Goal: Task Accomplishment & Management: Manage account settings

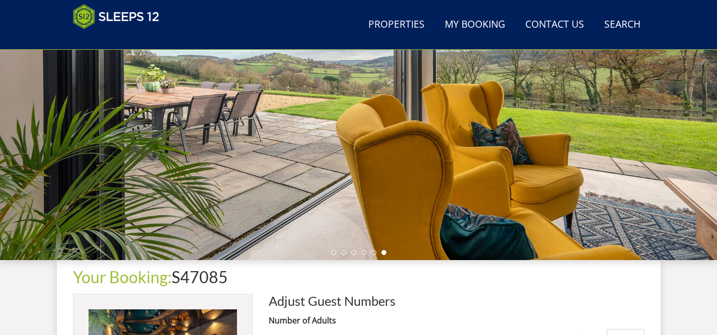
scroll to position [145, 0]
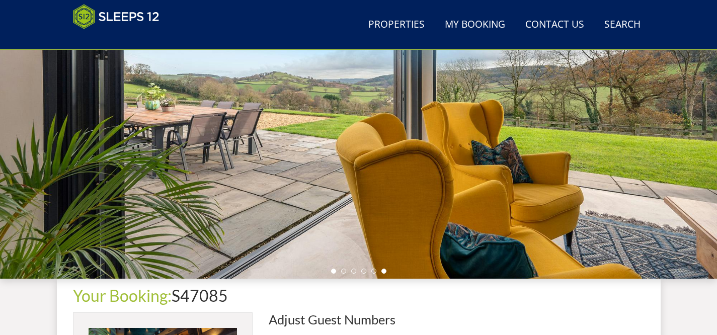
click at [335, 270] on li at bounding box center [333, 271] width 5 height 5
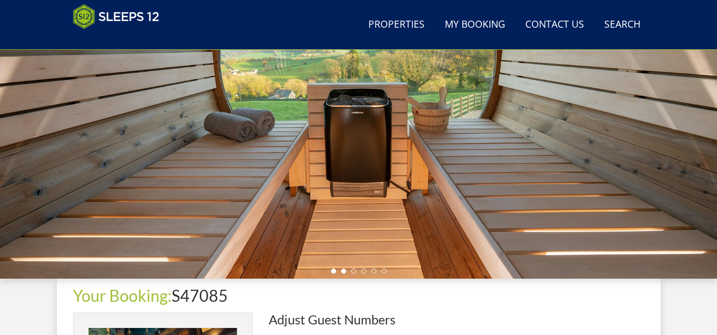
click at [343, 272] on li at bounding box center [343, 271] width 5 height 5
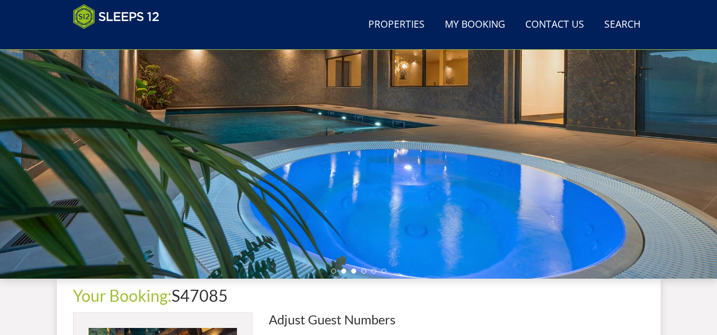
click at [352, 269] on li at bounding box center [353, 271] width 5 height 5
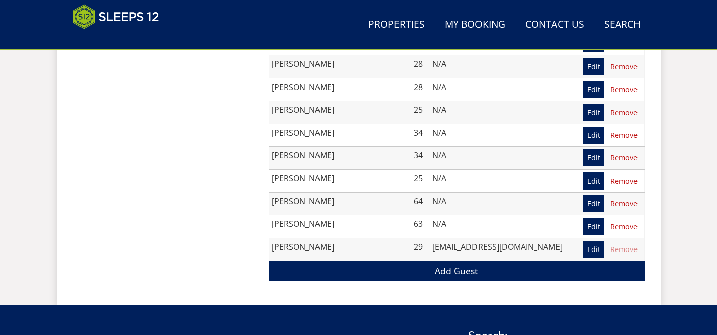
scroll to position [922, 0]
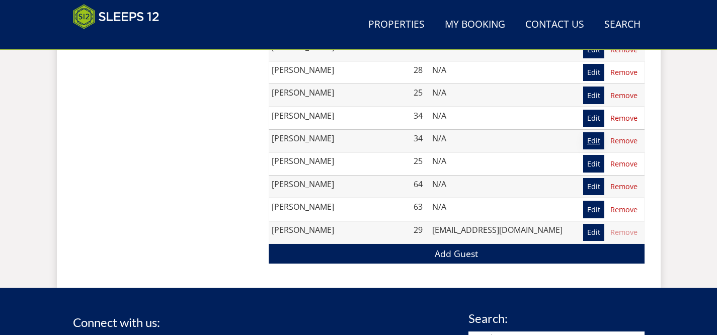
click at [591, 143] on link "Edit" at bounding box center [593, 140] width 21 height 17
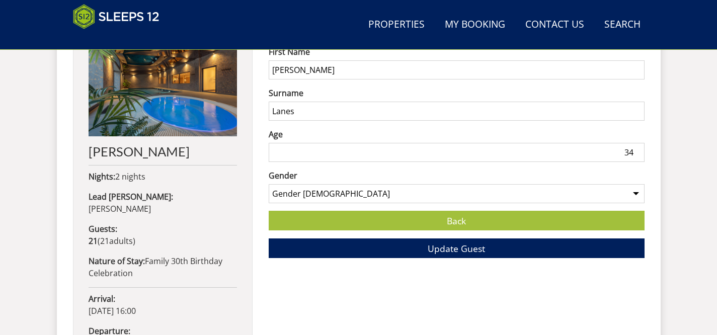
scroll to position [433, 0]
type input "35"
click at [637, 150] on input "35" at bounding box center [457, 151] width 376 height 19
click at [470, 242] on span "Update Guest" at bounding box center [455, 248] width 57 height 12
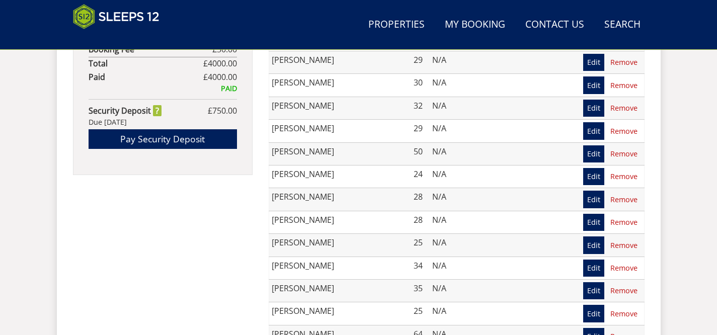
scroll to position [779, 0]
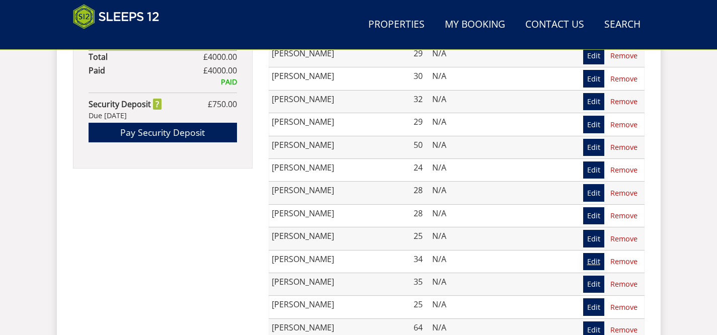
click at [590, 265] on link "Edit" at bounding box center [593, 261] width 21 height 17
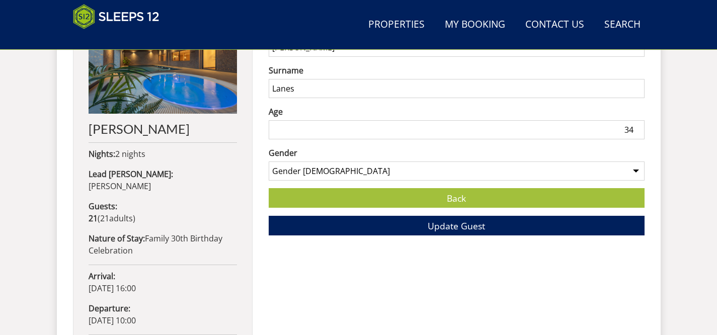
scroll to position [466, 0]
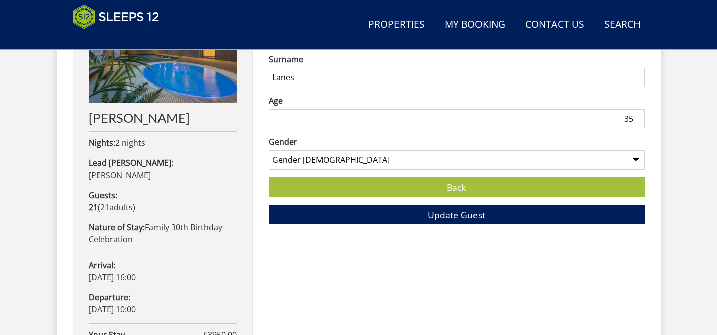
type input "35"
click at [636, 118] on input "35" at bounding box center [457, 118] width 376 height 19
click at [493, 213] on button "Update Guest" at bounding box center [457, 215] width 376 height 20
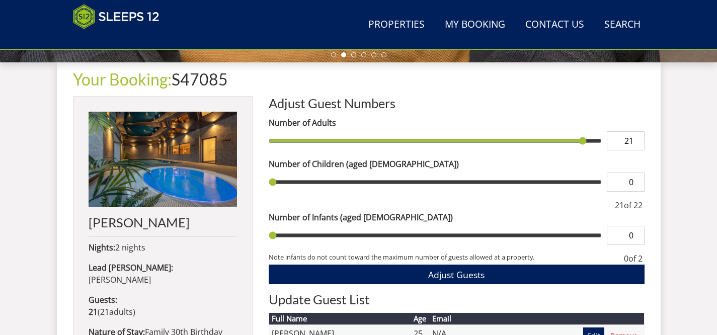
scroll to position [360, 0]
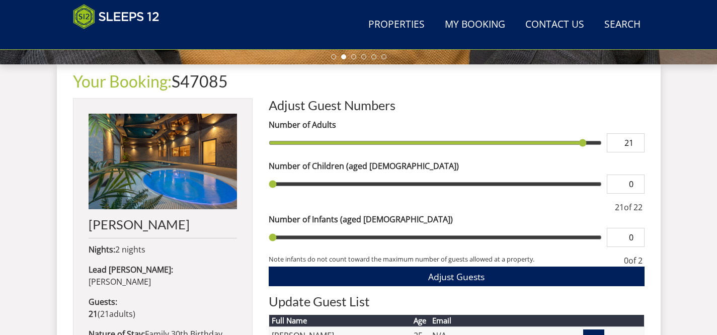
click at [215, 80] on h1 "Your Booking: S47085" at bounding box center [358, 81] width 571 height 18
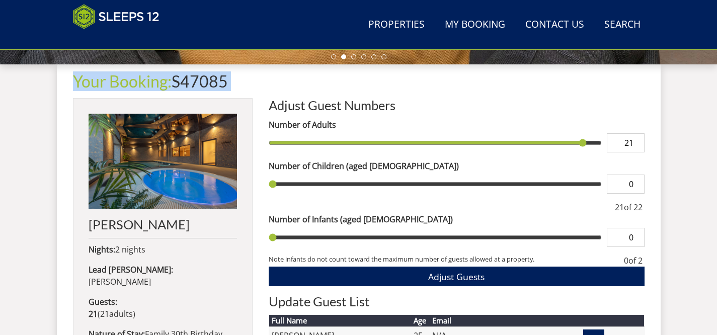
click at [215, 80] on h1 "Your Booking: S47085" at bounding box center [358, 81] width 571 height 18
click at [230, 80] on h1 "Your Booking: S47085" at bounding box center [358, 81] width 571 height 18
drag, startPoint x: 228, startPoint y: 82, endPoint x: 175, endPoint y: 75, distance: 53.3
click at [175, 75] on h1 "Your Booking: S47085" at bounding box center [358, 81] width 571 height 18
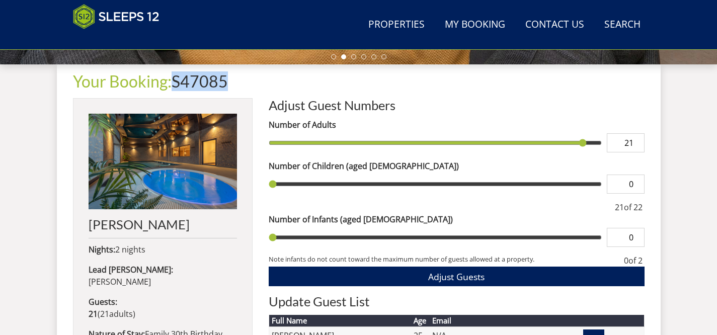
copy h1 "S47085"
click at [455, 19] on link "My Booking" at bounding box center [475, 25] width 68 height 23
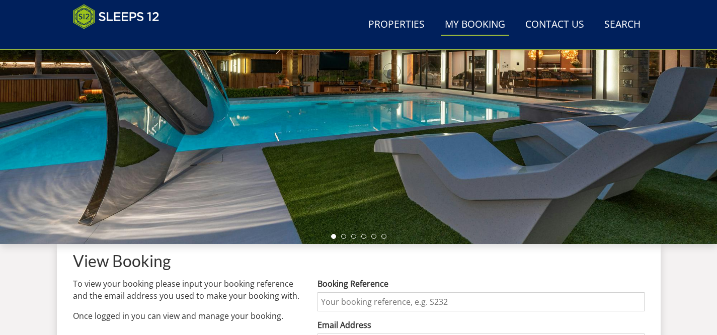
scroll to position [185, 0]
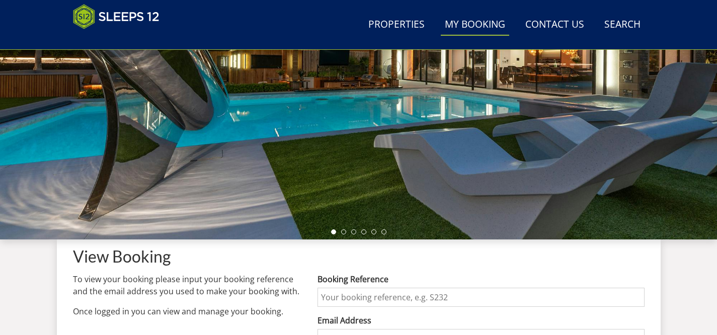
click at [387, 291] on input "Booking Reference" at bounding box center [480, 297] width 326 height 19
type input "S47085"
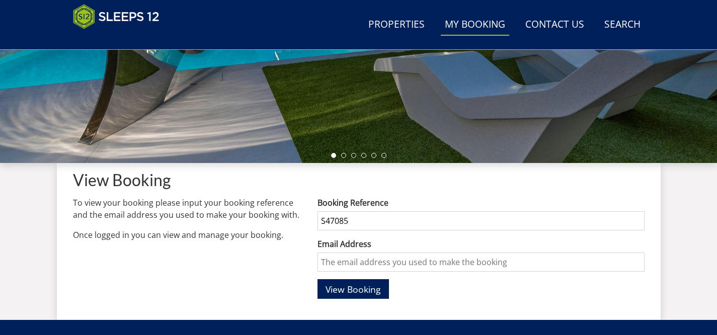
scroll to position [262, 0]
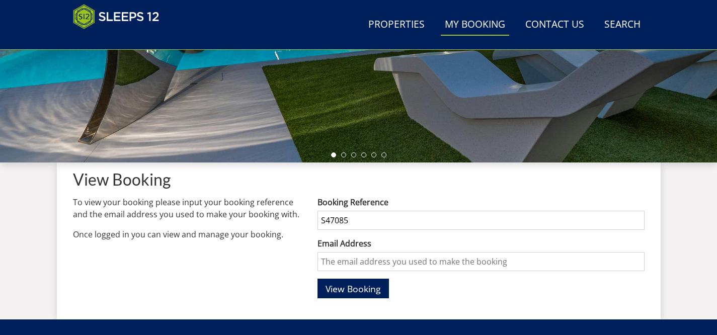
click at [356, 264] on input "Email Address" at bounding box center [480, 261] width 326 height 19
type input "[EMAIL_ADDRESS][DOMAIN_NAME]"
click at [353, 291] on span "View Booking" at bounding box center [352, 289] width 55 height 12
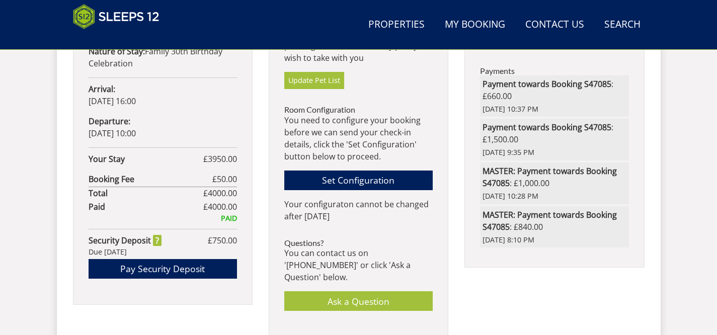
scroll to position [643, 0]
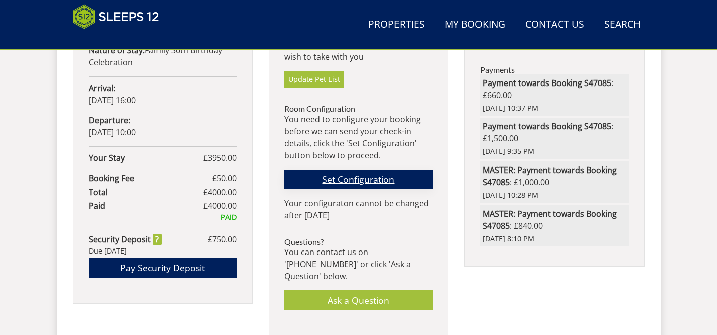
click at [362, 182] on link "Set Configuration" at bounding box center [358, 179] width 148 height 20
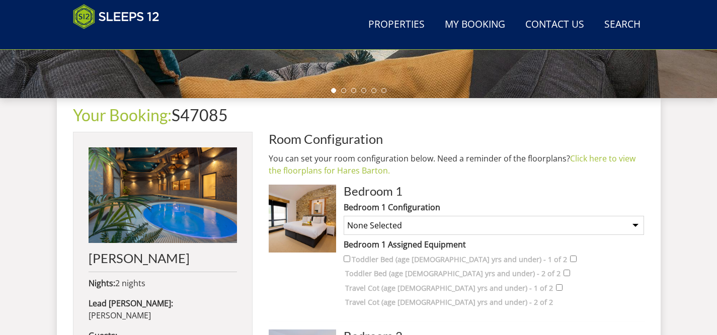
scroll to position [381, 0]
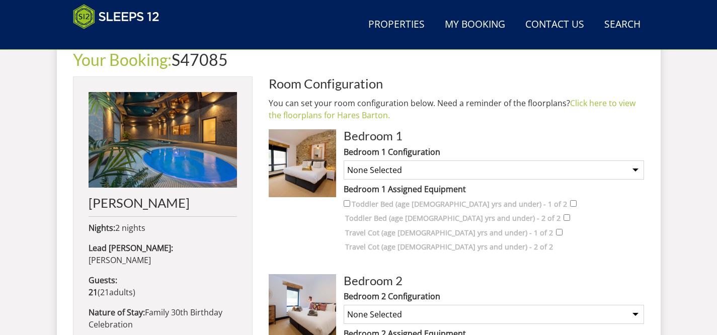
click at [631, 169] on select "None Selected Super King Room Twin Room" at bounding box center [493, 169] width 300 height 19
select select "2713"
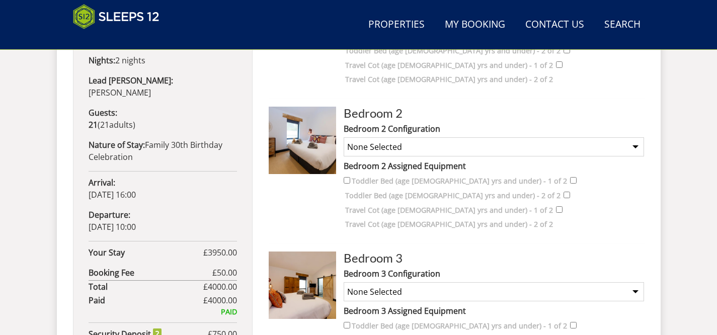
scroll to position [549, 0]
click at [633, 137] on select "None Selected Super King Room Twin Room" at bounding box center [493, 146] width 300 height 19
select select "2715"
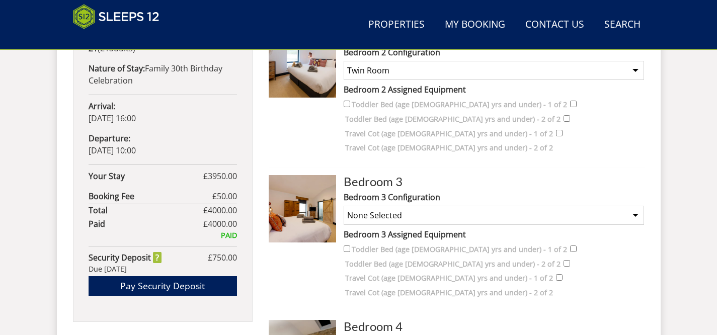
scroll to position [628, 0]
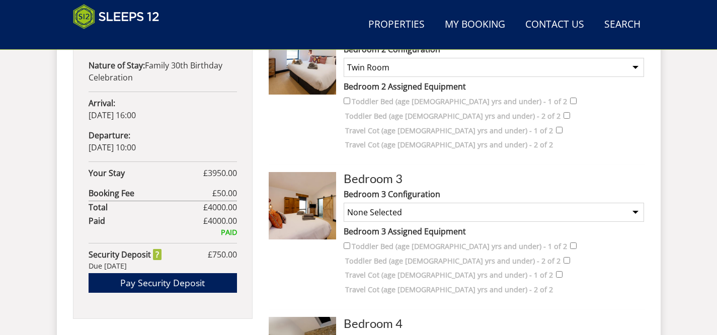
click at [639, 203] on select "None Selected Super King Room Twin Room Twin and 1 Extra Single (Payment may be…" at bounding box center [493, 212] width 300 height 19
select select "2717"
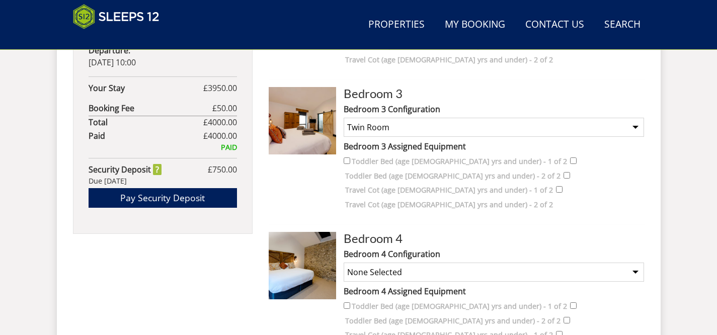
scroll to position [714, 0]
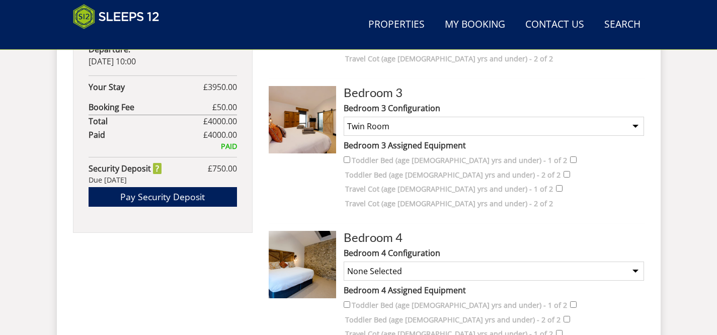
click at [463, 262] on select "None Selected Super King Room Twin Room Twin and 1 Extra Single (Payment may be…" at bounding box center [493, 271] width 300 height 19
select select "2735"
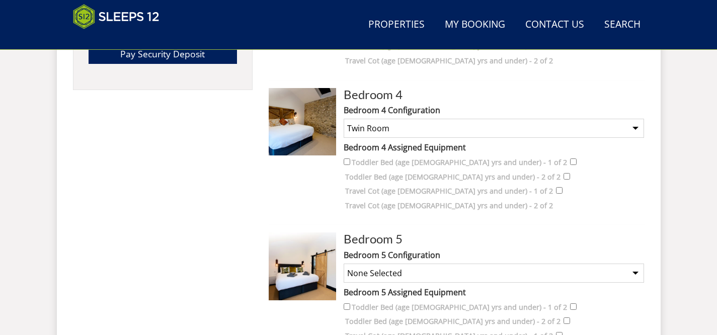
scroll to position [869, 0]
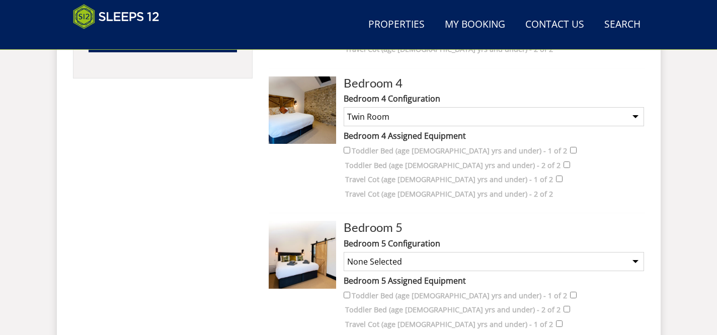
click at [426, 252] on select "None Selected Super King Room Twin Room" at bounding box center [493, 261] width 300 height 19
select select "2718"
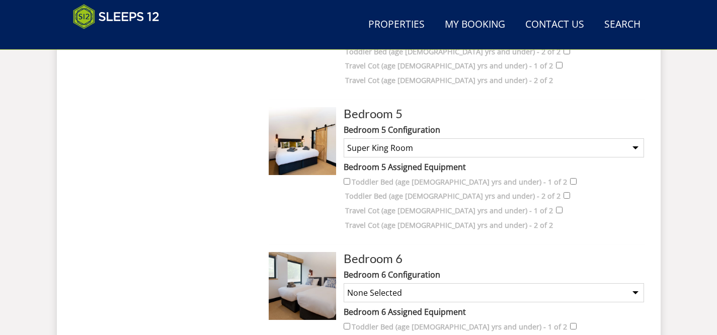
scroll to position [985, 0]
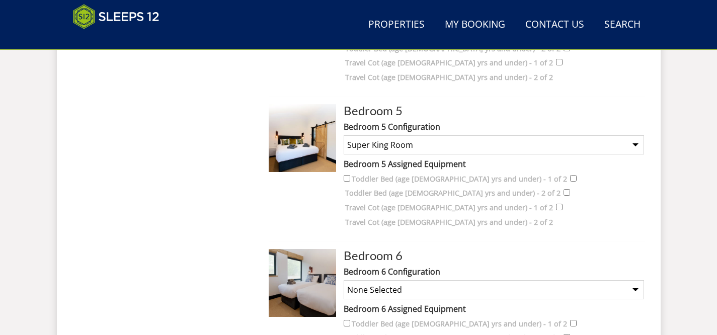
click at [423, 280] on select "None Selected Super King Room Twin Room" at bounding box center [493, 289] width 300 height 19
select select "2721"
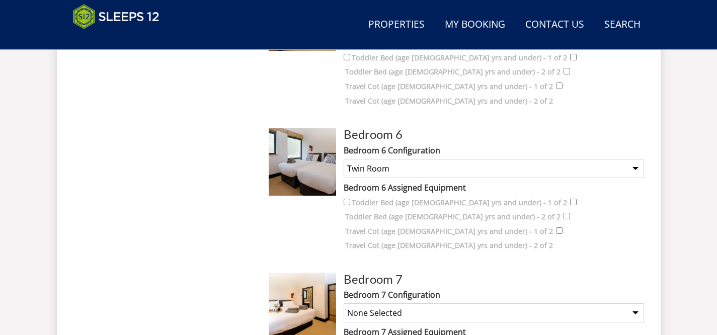
scroll to position [1113, 0]
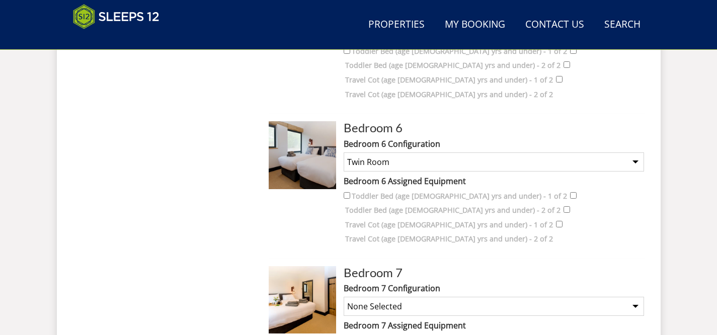
click at [393, 297] on select "None Selected Super King Room Twin Room" at bounding box center [493, 306] width 300 height 19
select select "2722"
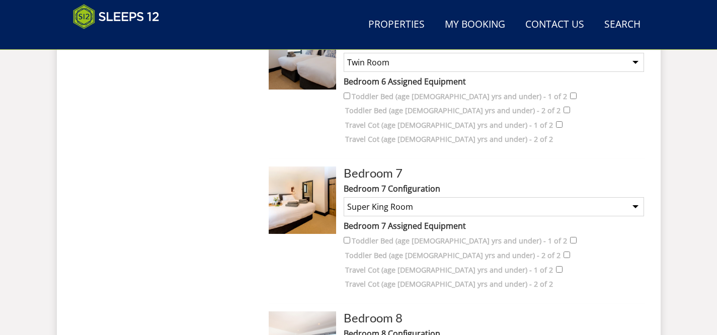
scroll to position [1214, 0]
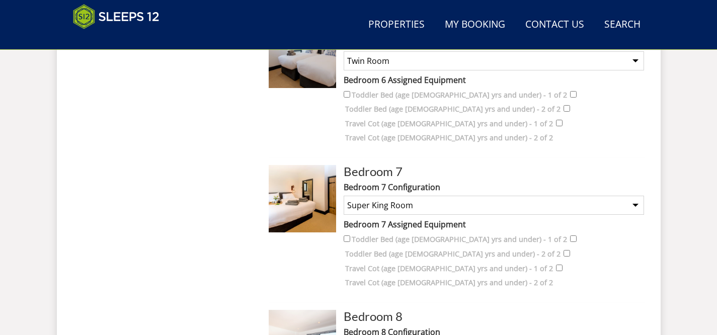
select select "2724"
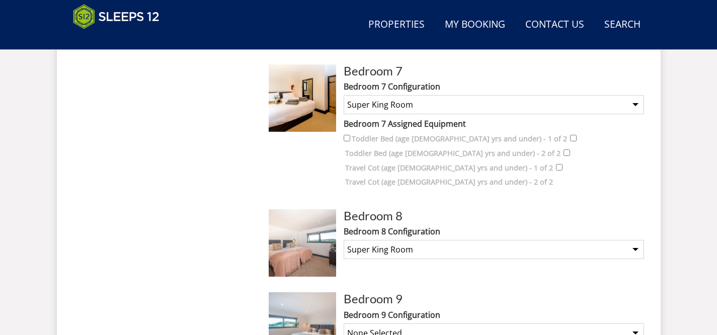
scroll to position [1318, 0]
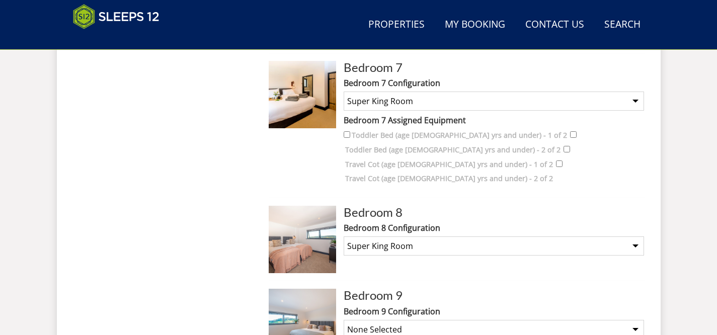
click at [371, 320] on select "None Selected Super King Room Twin Room" at bounding box center [493, 329] width 300 height 19
select select "2726"
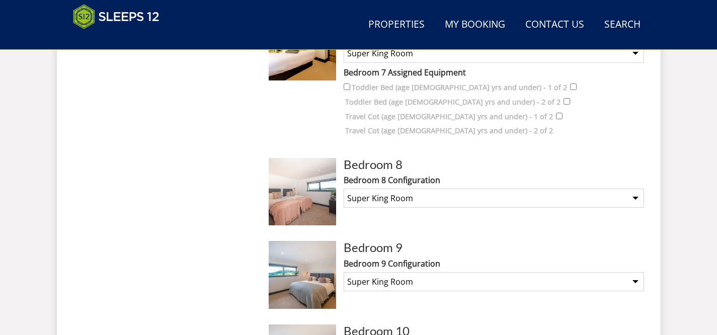
scroll to position [1367, 0]
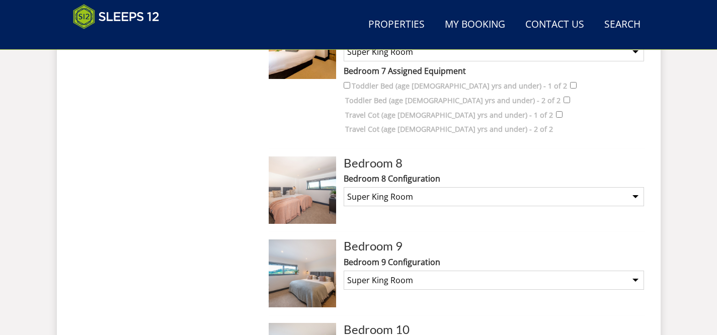
select select "2728"
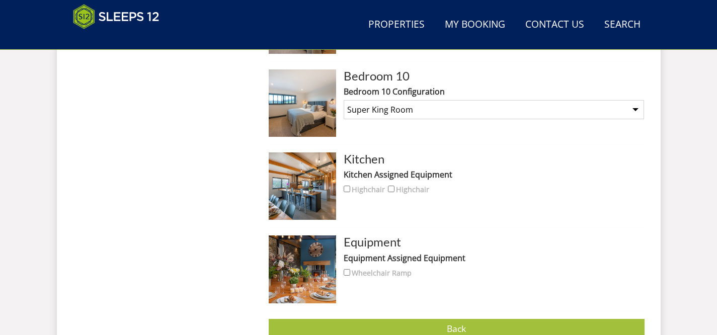
scroll to position [1627, 0]
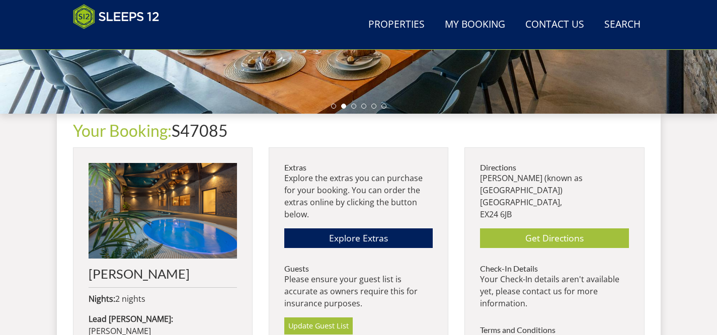
scroll to position [329, 0]
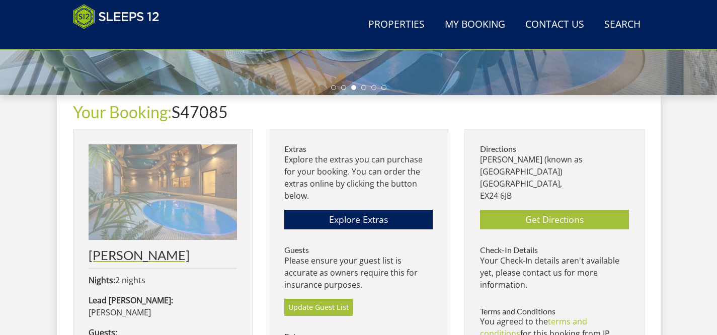
click at [149, 257] on h2 "[PERSON_NAME]" at bounding box center [163, 255] width 148 height 14
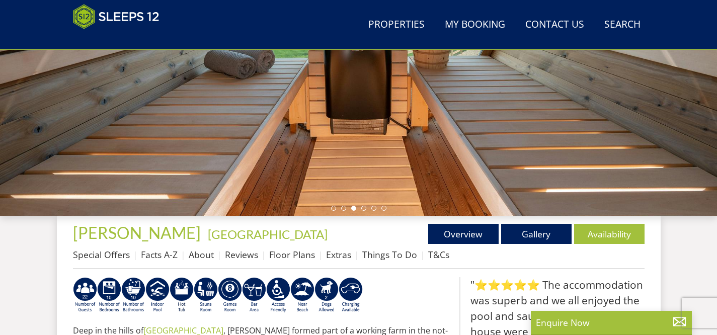
scroll to position [222, 0]
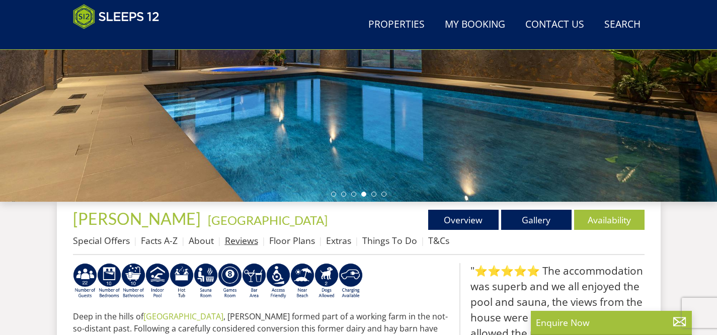
click at [232, 240] on link "Reviews" at bounding box center [241, 240] width 33 height 12
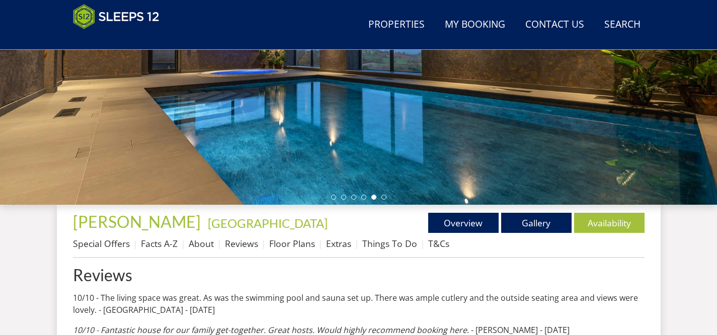
scroll to position [211, 0]
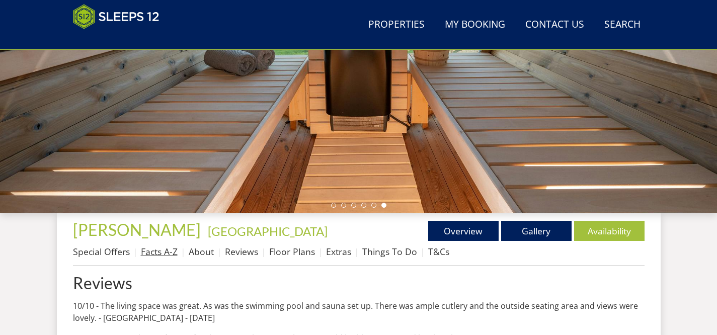
click at [164, 251] on link "Facts A-Z" at bounding box center [159, 251] width 37 height 12
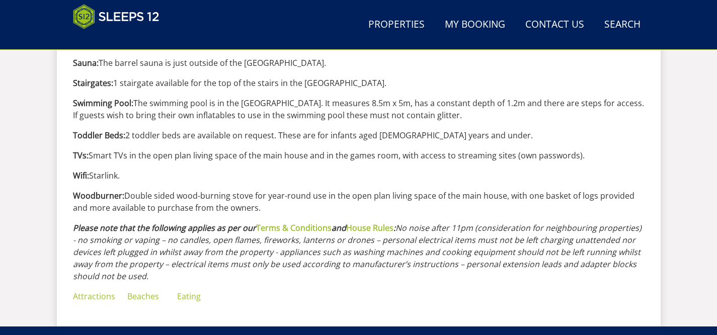
scroll to position [1192, 0]
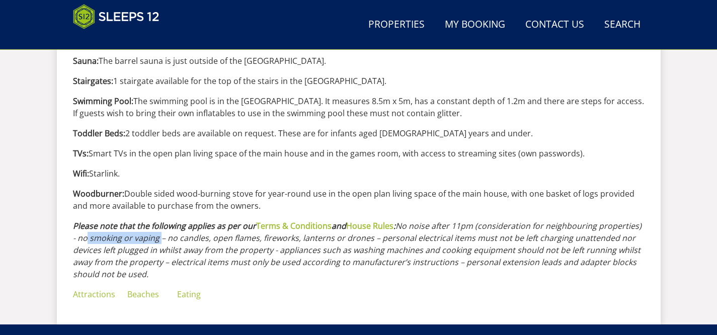
drag, startPoint x: 81, startPoint y: 240, endPoint x: 157, endPoint y: 242, distance: 76.0
click at [157, 242] on em "No noise after 11pm (consideration for neighbouring properties) - no smoking or…" at bounding box center [357, 249] width 568 height 59
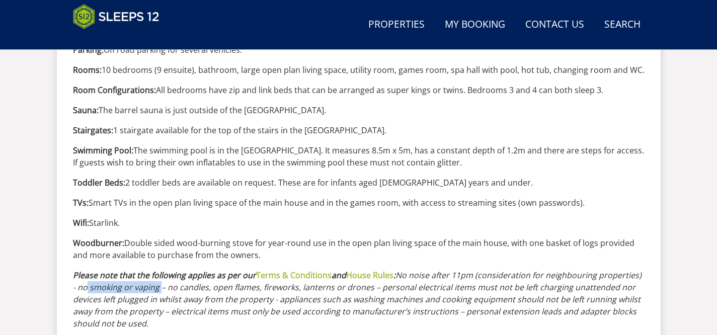
scroll to position [1164, 0]
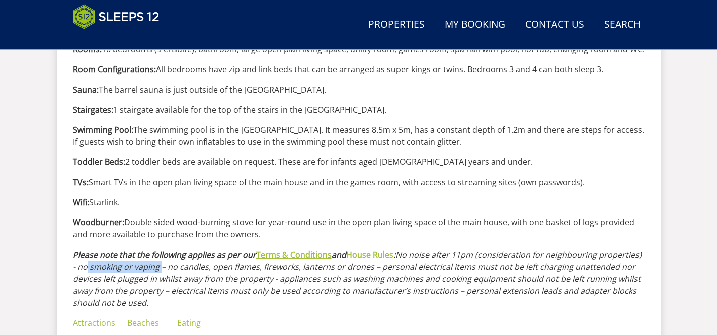
click at [296, 252] on b "Terms & Conditions" at bounding box center [293, 254] width 75 height 11
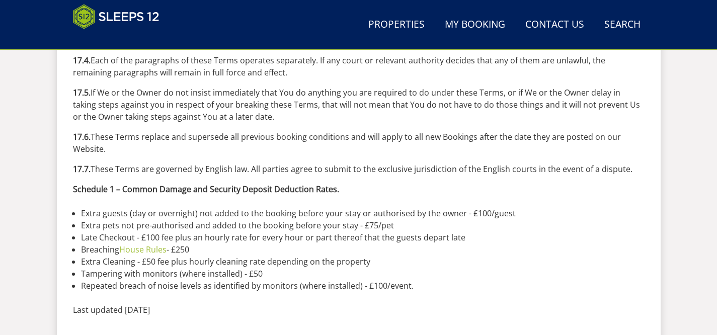
scroll to position [3796, 0]
click at [152, 243] on link "House Rules" at bounding box center [142, 248] width 47 height 11
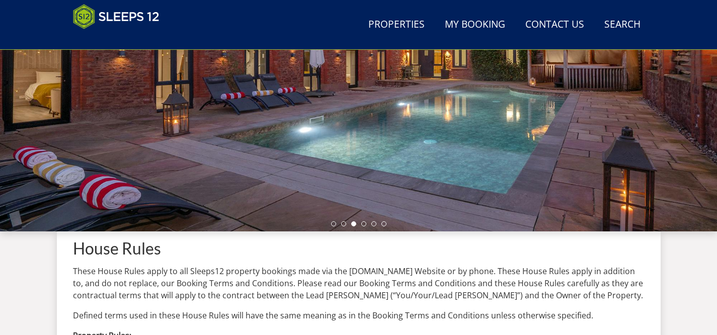
scroll to position [194, 0]
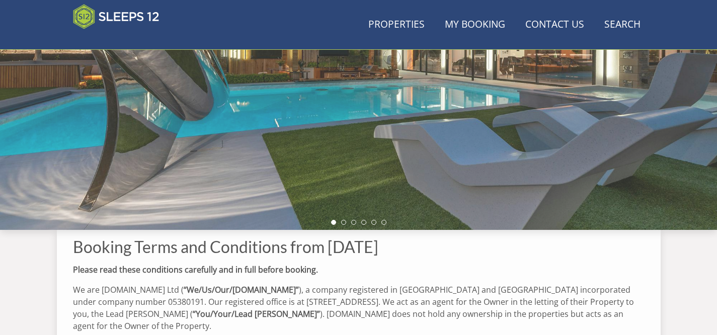
scroll to position [3796, 0]
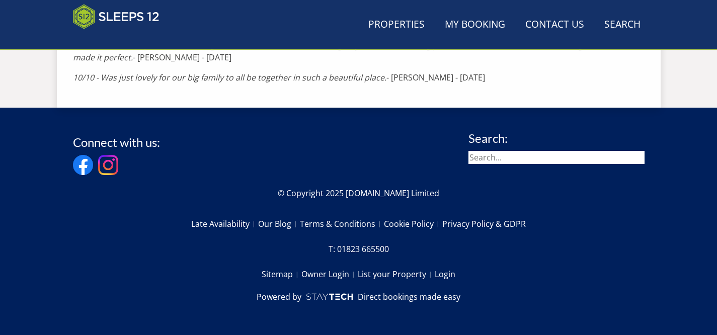
scroll to position [211, 0]
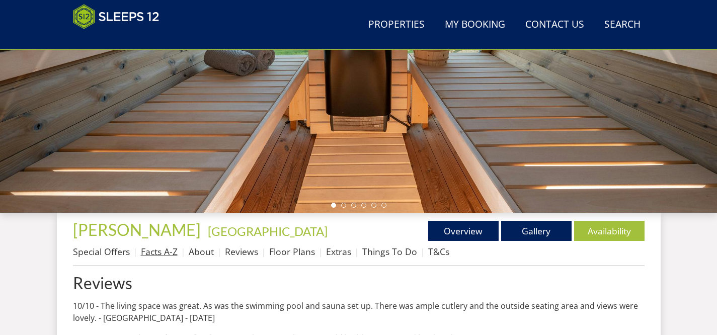
click at [148, 250] on link "Facts A-Z" at bounding box center [159, 251] width 37 height 12
